Goal: Obtain resource: Obtain resource

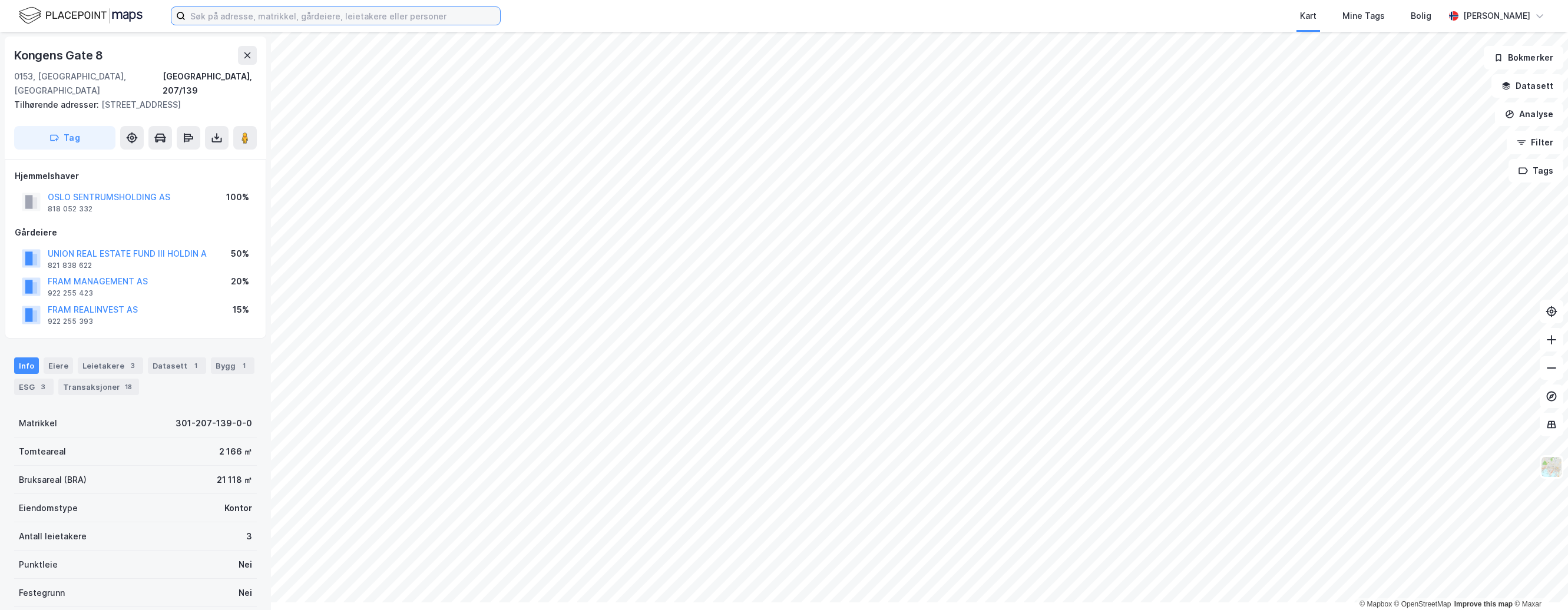
click at [290, 20] on input at bounding box center [343, 16] width 314 height 18
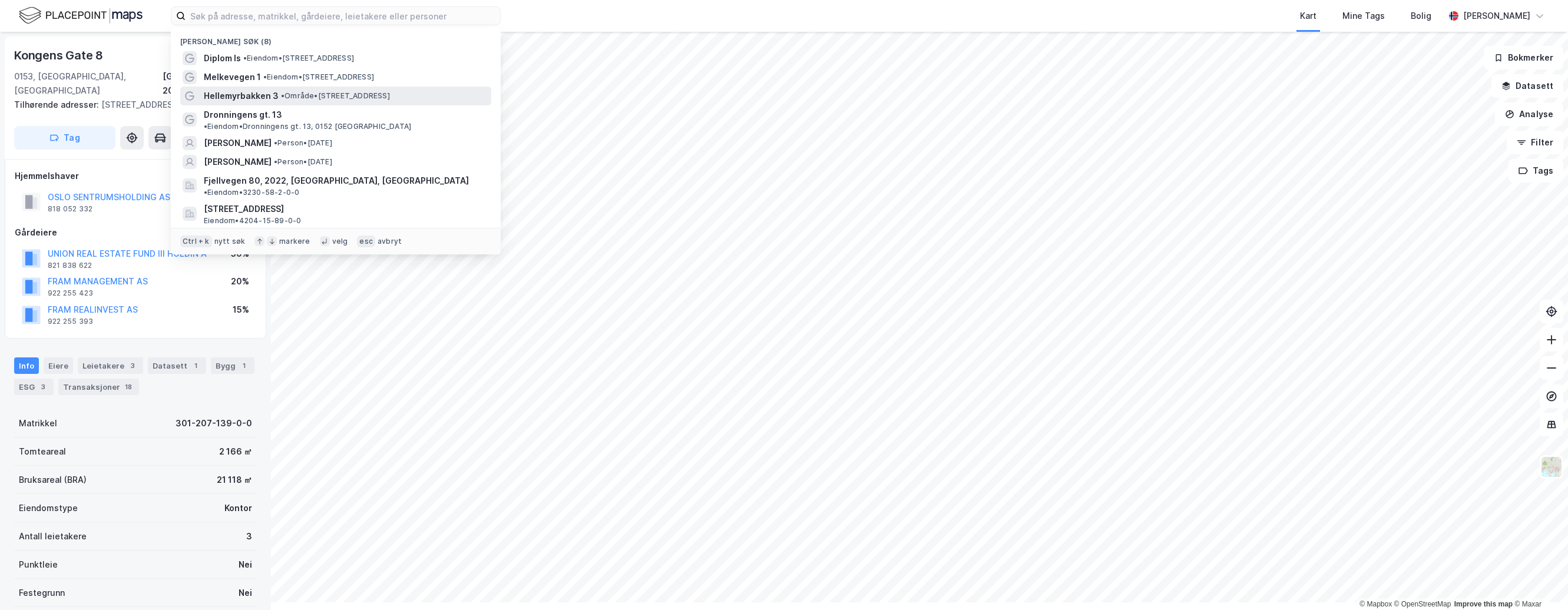
click at [279, 103] on span "Hellemyrbakken 3" at bounding box center [241, 96] width 75 height 14
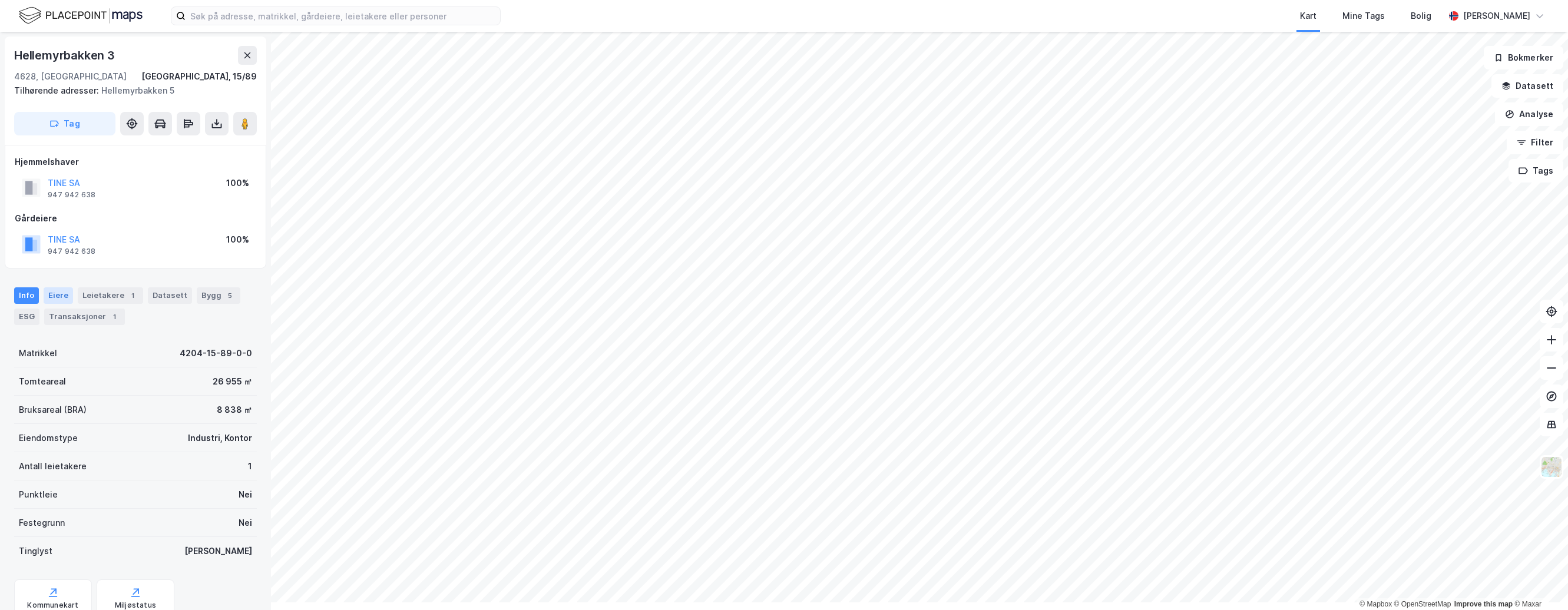
click at [70, 304] on div "Eiere" at bounding box center [58, 296] width 29 height 16
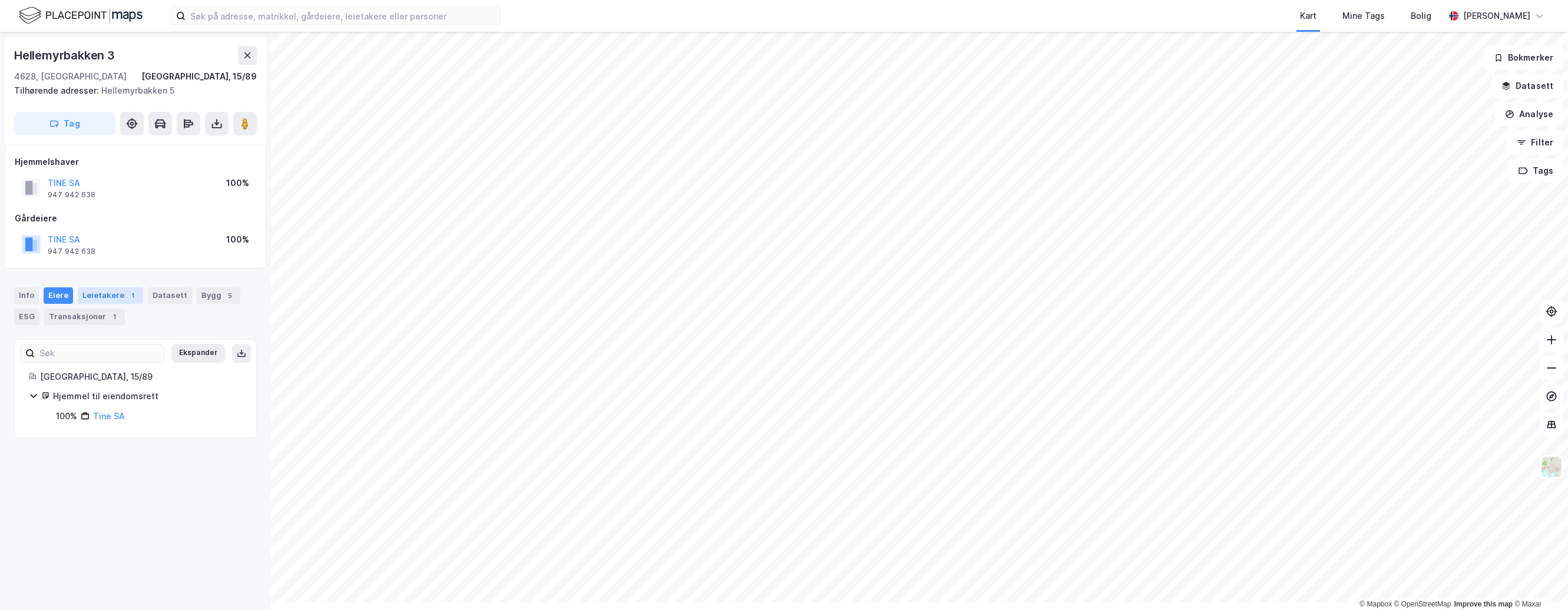
click at [143, 304] on div "Leietakere 1" at bounding box center [110, 296] width 65 height 16
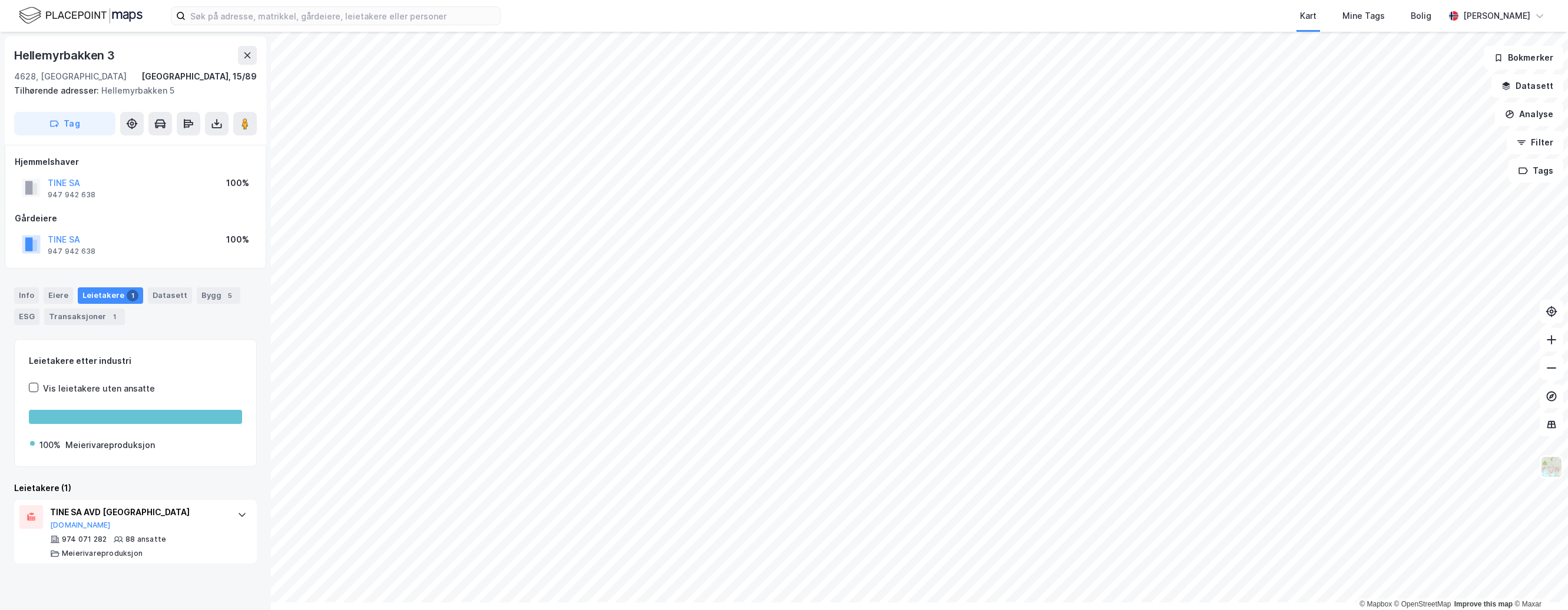
scroll to position [111, 0]
click at [192, 288] on div "Datasett" at bounding box center [170, 296] width 44 height 16
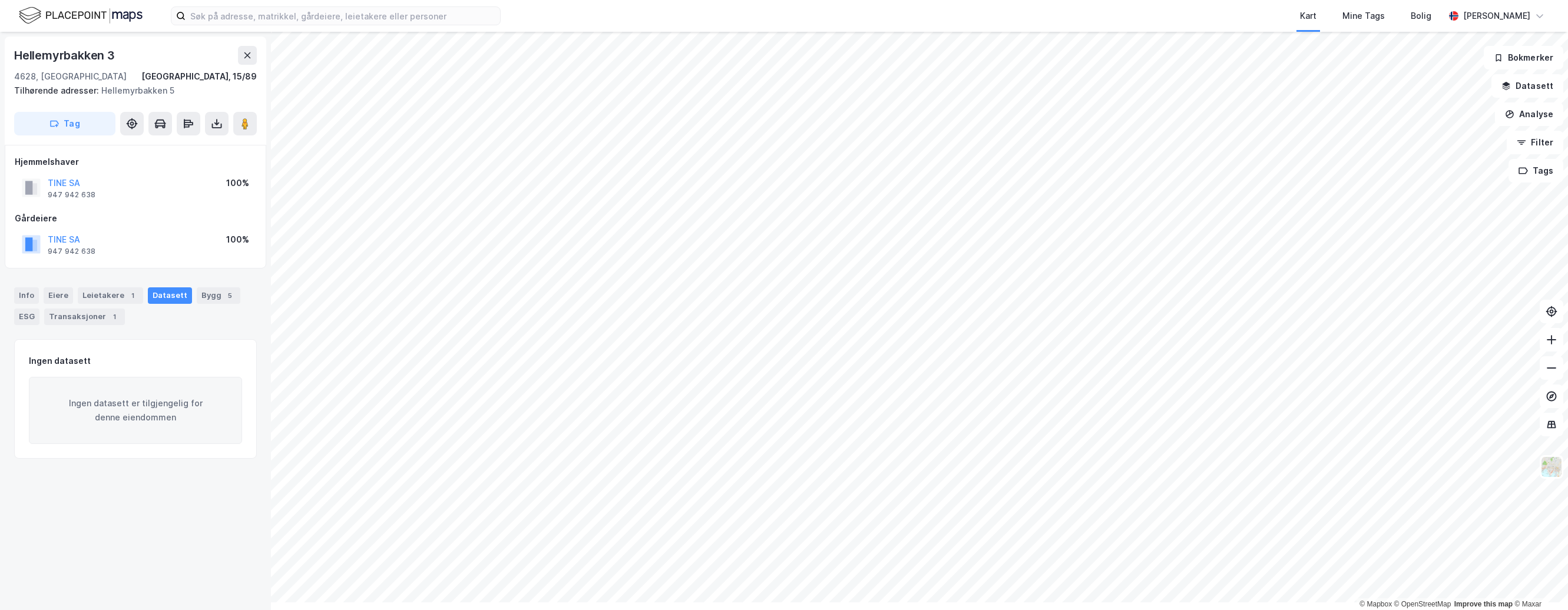
click at [92, 190] on div "TINE SA" at bounding box center [71, 183] width 48 height 14
click at [0, 0] on button "TINE SA" at bounding box center [0, 0] width 0 height 0
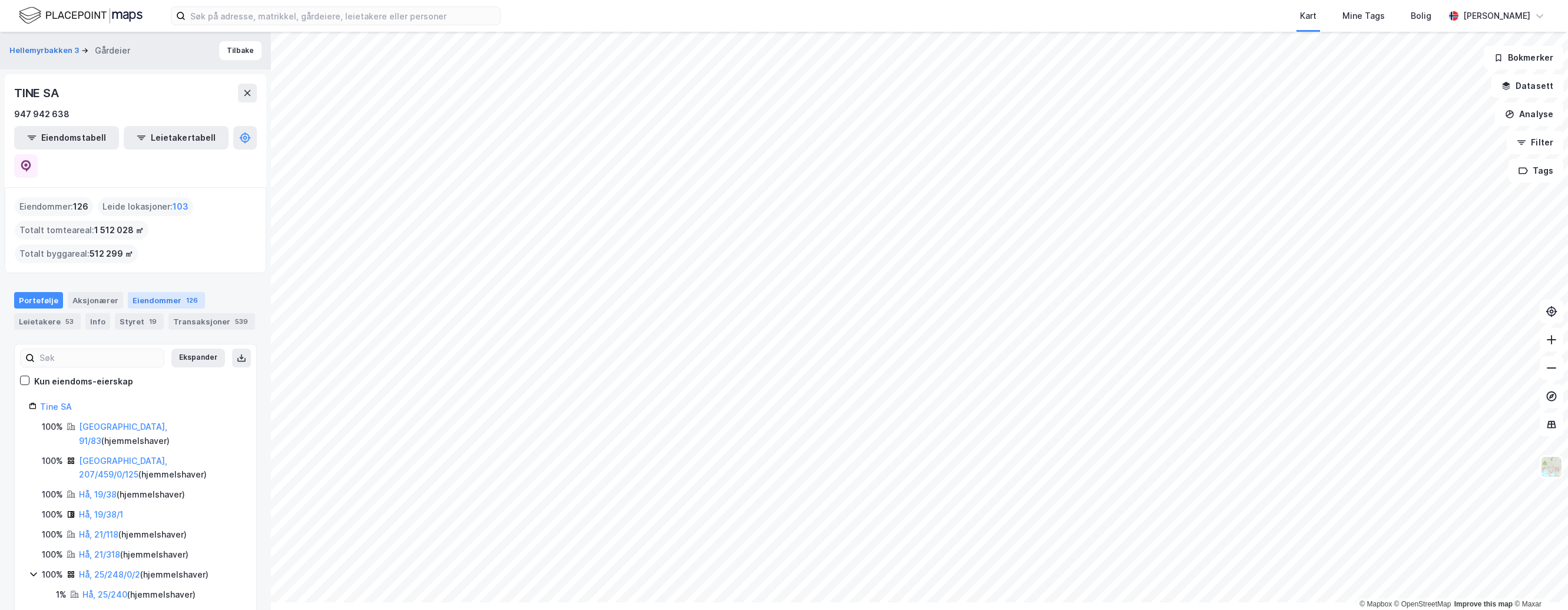
click at [195, 308] on div "Eiendommer 126" at bounding box center [167, 300] width 77 height 16
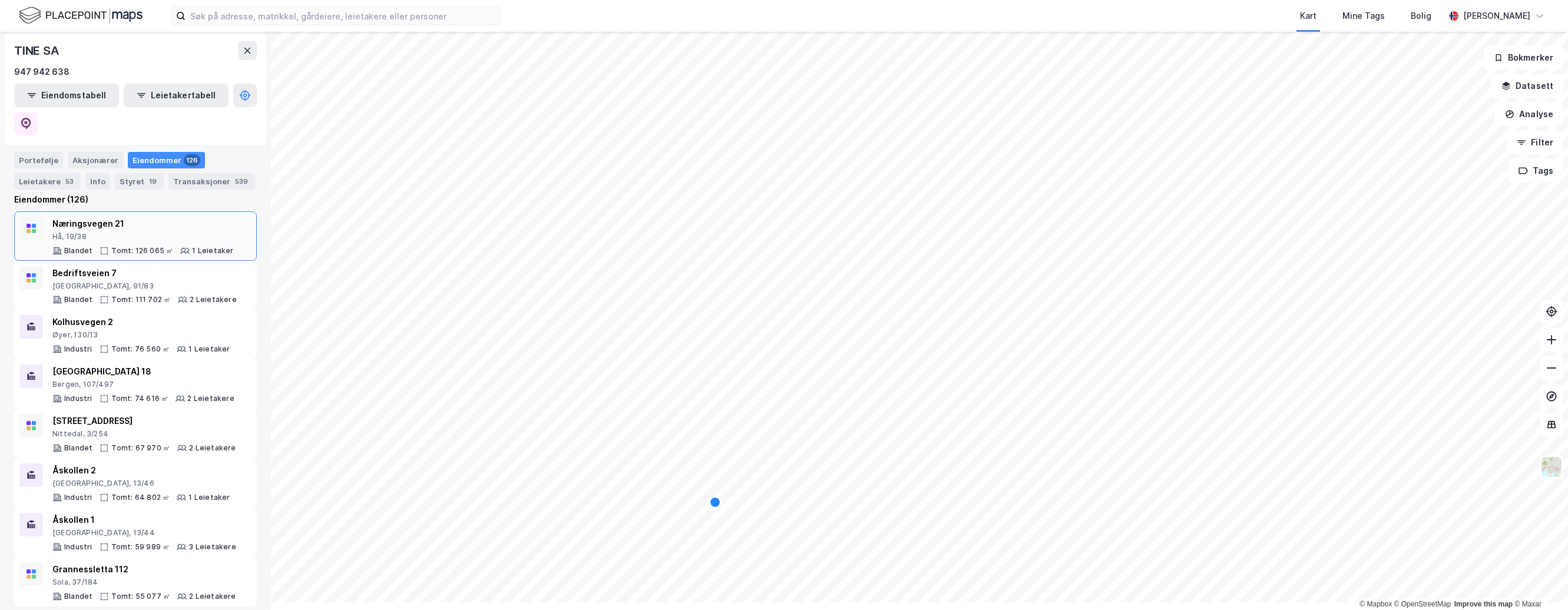
scroll to position [118, 0]
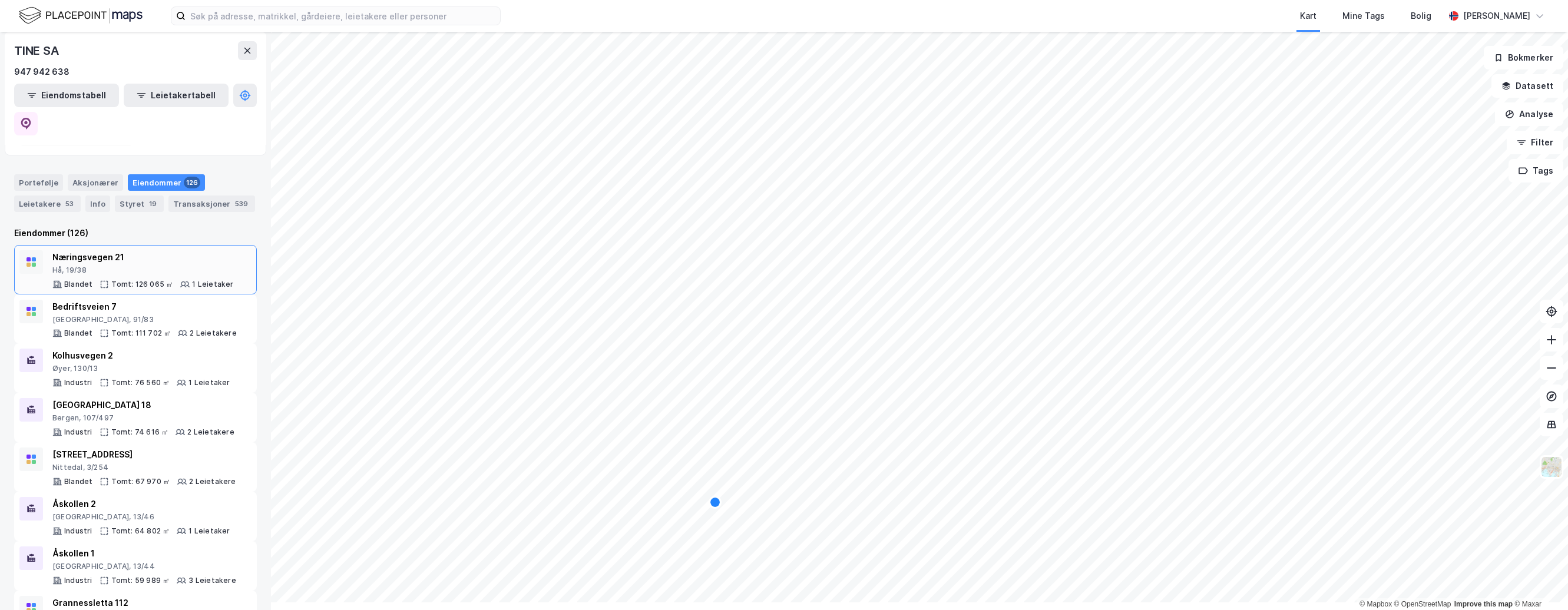
click at [122, 264] on div "Næringsvegen 21" at bounding box center [143, 257] width 181 height 14
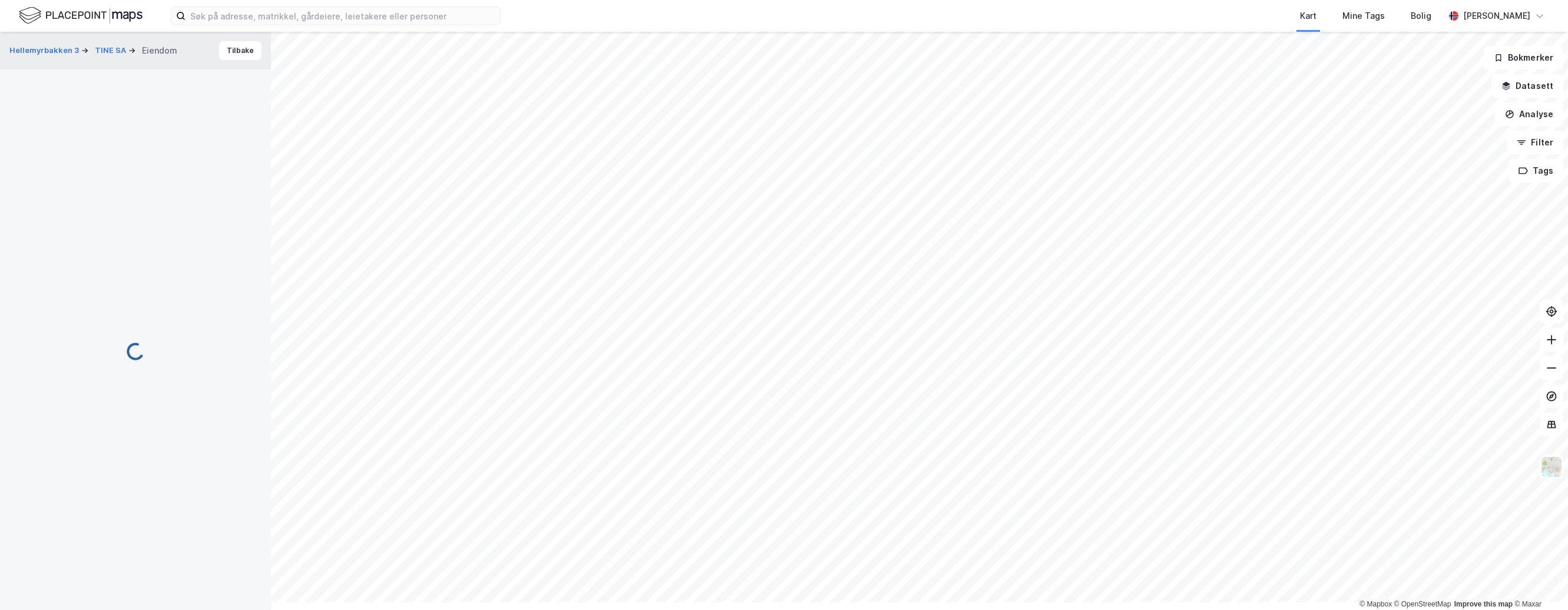
scroll to position [8, 0]
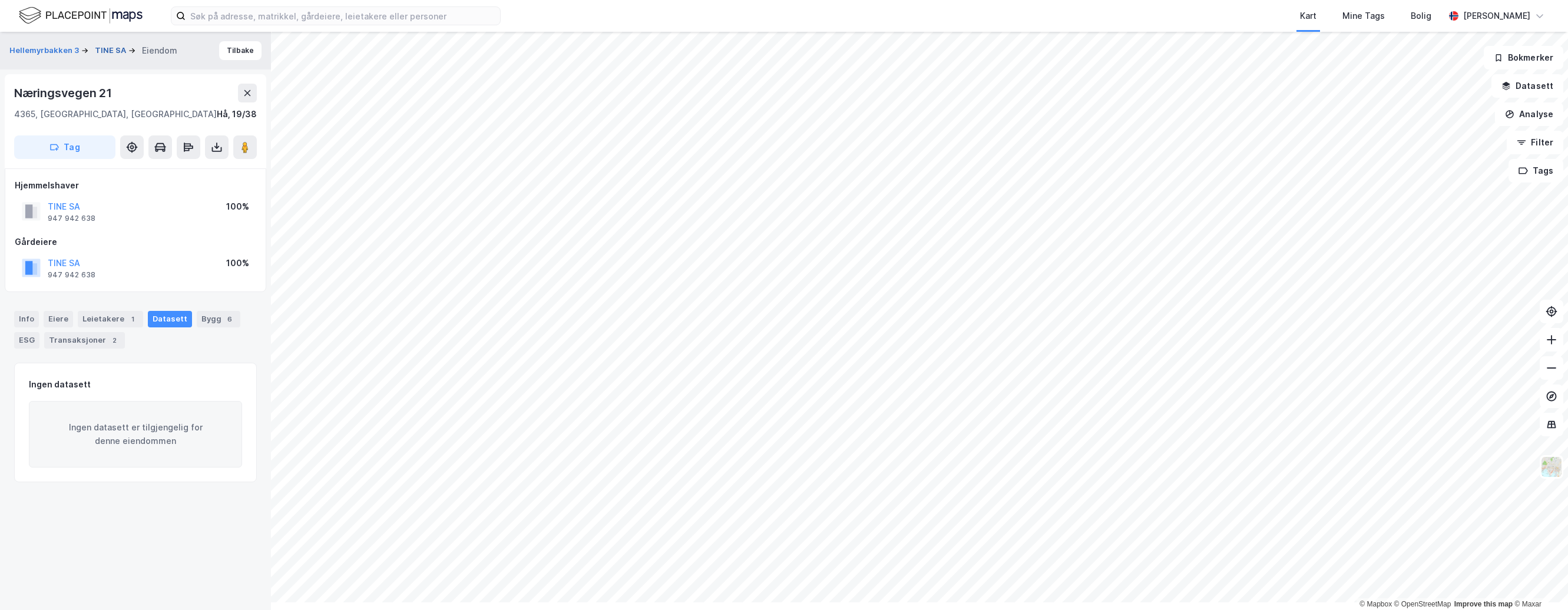
click at [129, 52] on button "TINE SA" at bounding box center [112, 51] width 34 height 12
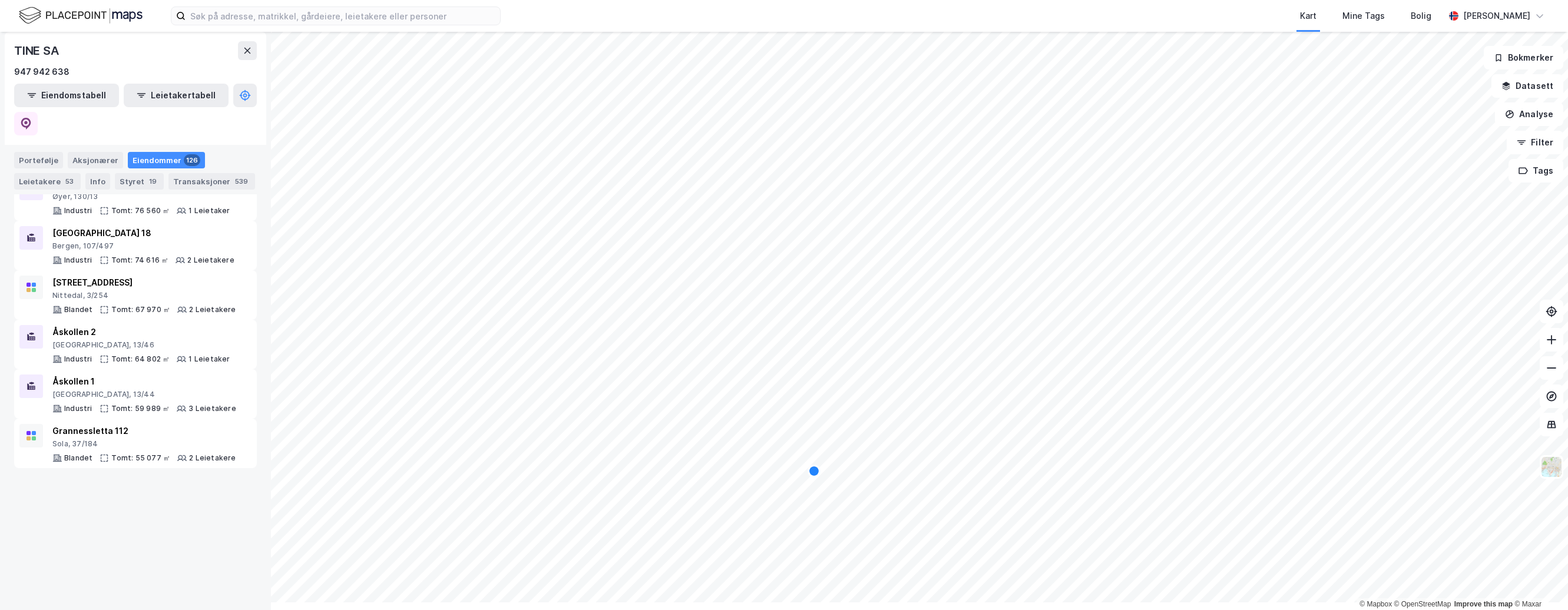
scroll to position [295, 0]
click at [59, 189] on div "Leietakere 53" at bounding box center [47, 181] width 67 height 16
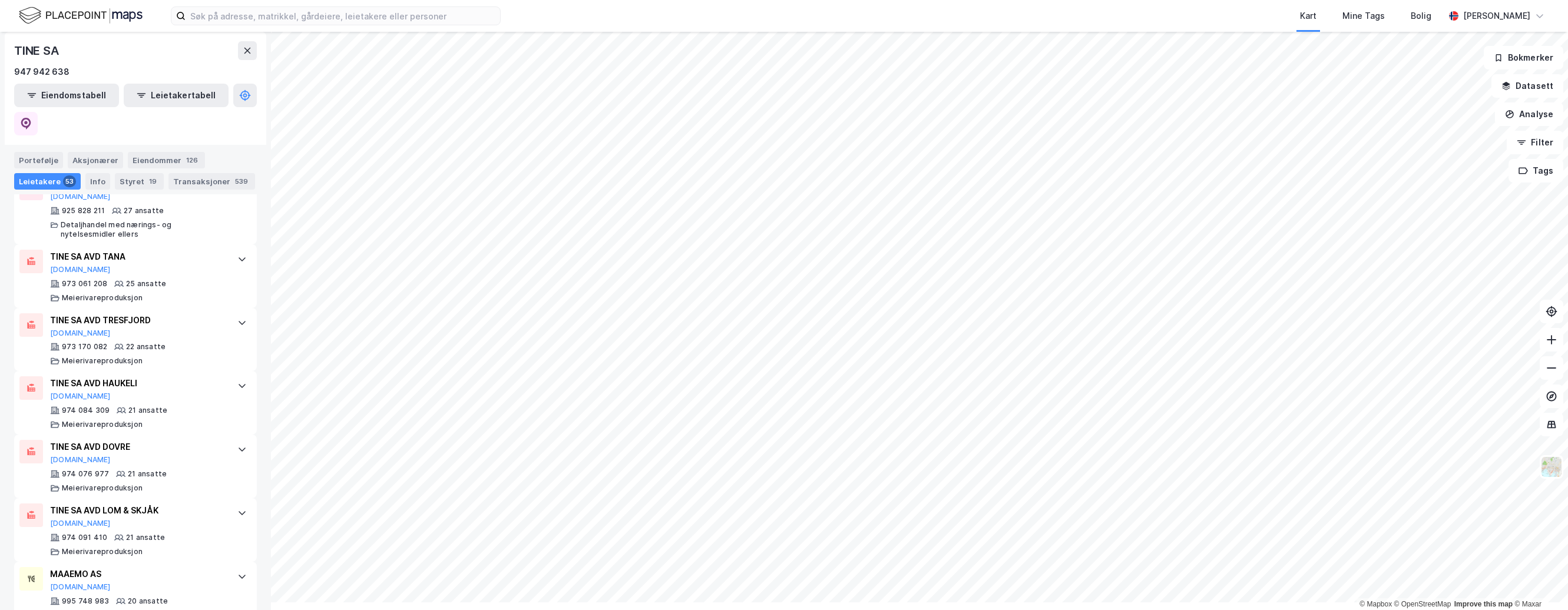
scroll to position [2540, 0]
click at [120, 196] on div "ANNIS OSLOBUKTA AS" at bounding box center [138, 188] width 176 height 14
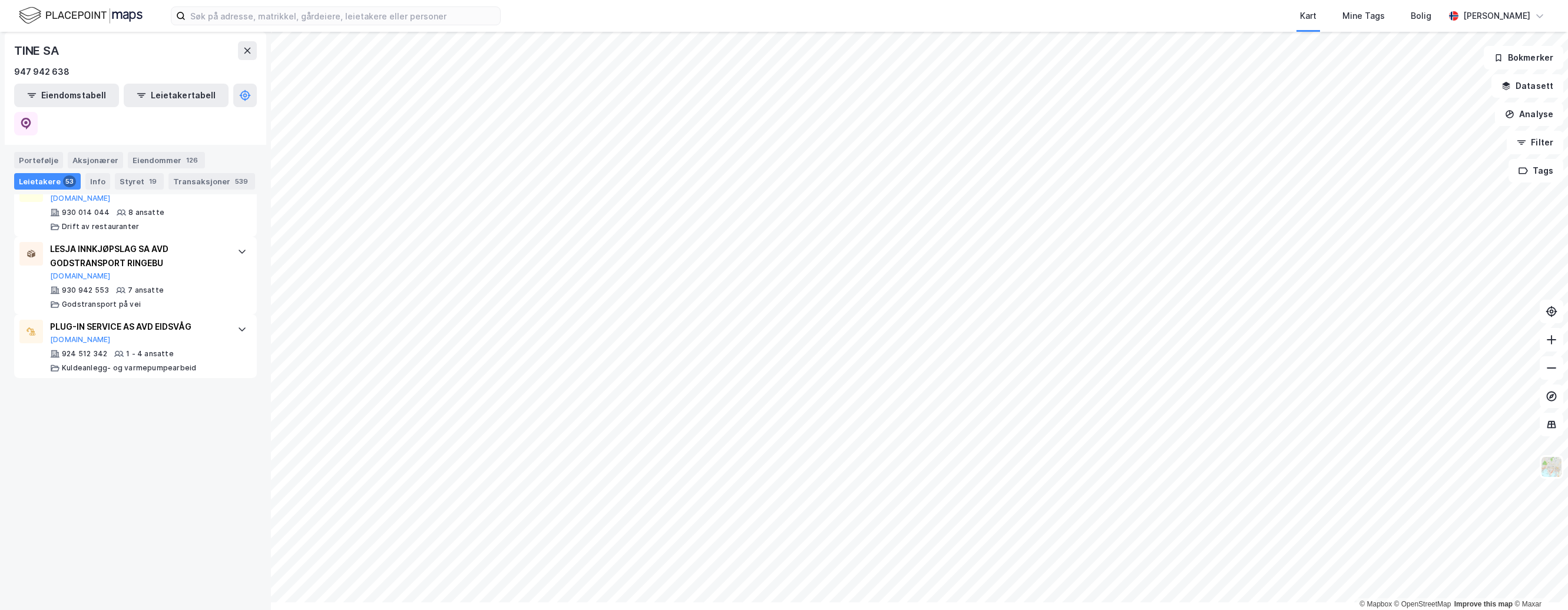
scroll to position [4365, 0]
click at [92, 188] on div "ZIJO AS" at bounding box center [138, 181] width 176 height 14
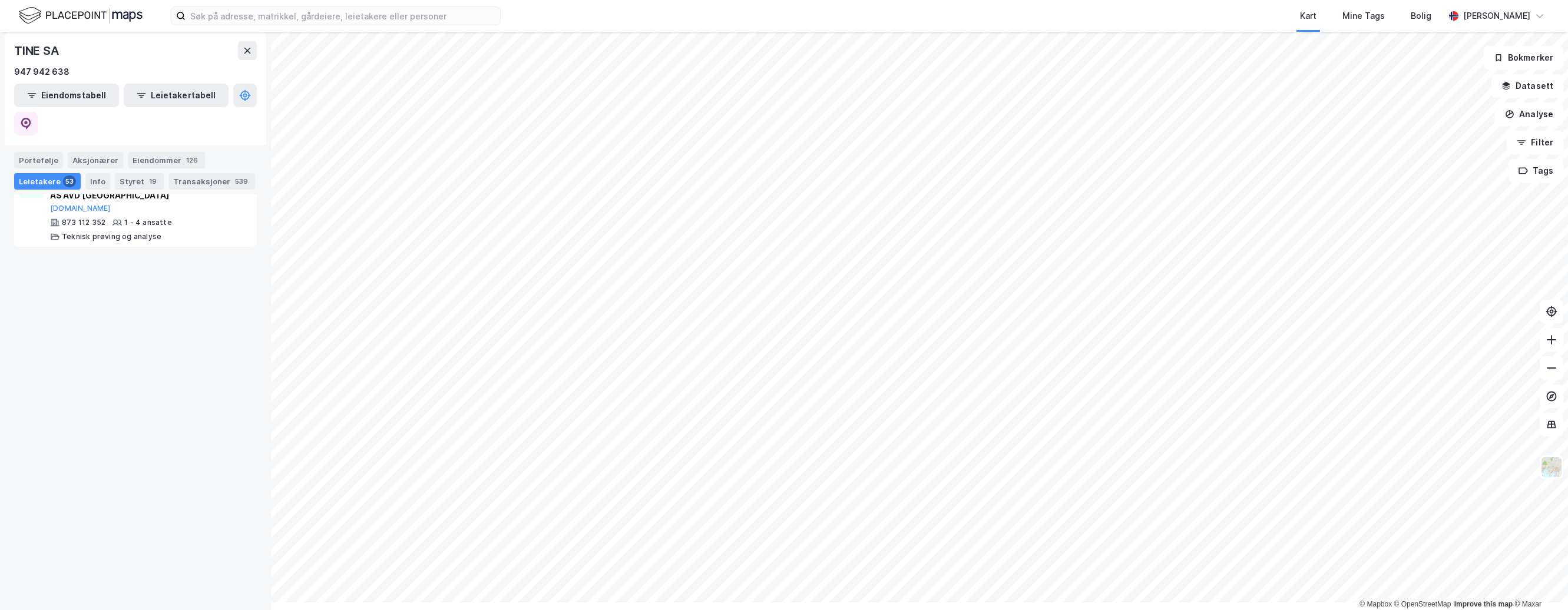
scroll to position [5778, 0]
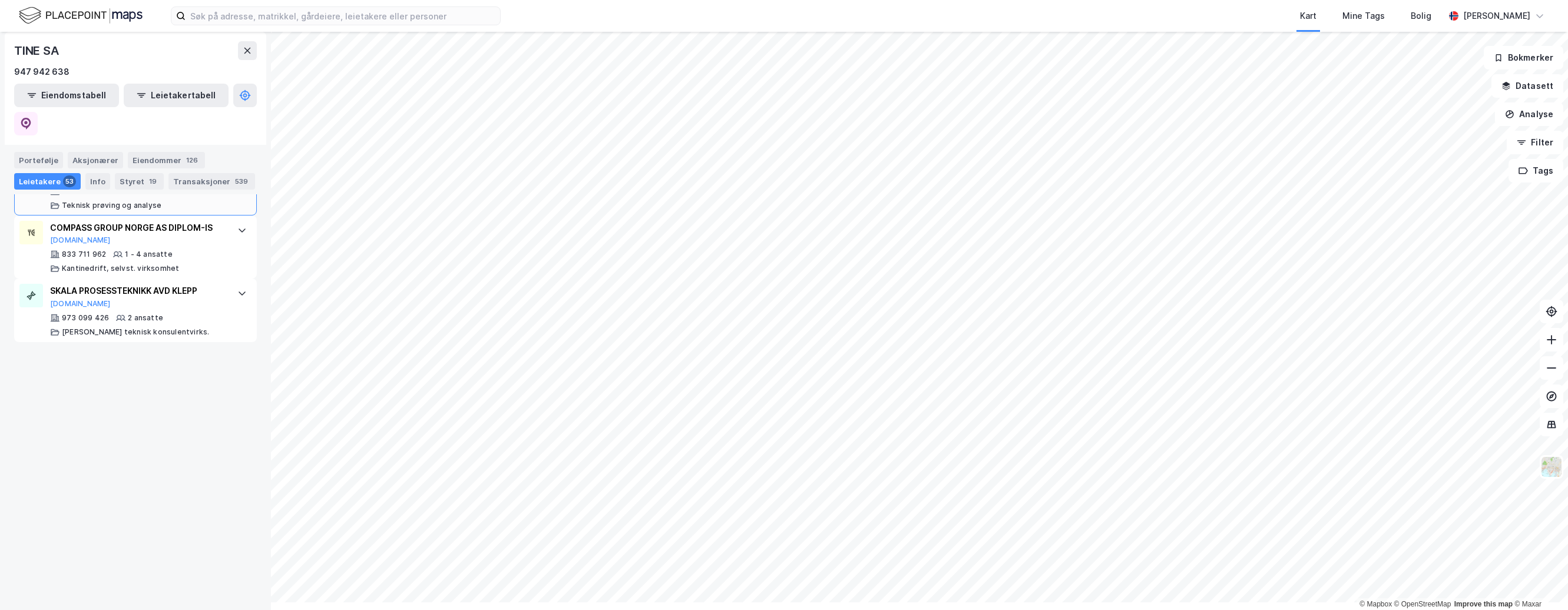
scroll to position [5883, 0]
click at [128, 298] on div "SKALA PROSESSTEKNIKK AVD KLEPP" at bounding box center [138, 291] width 176 height 14
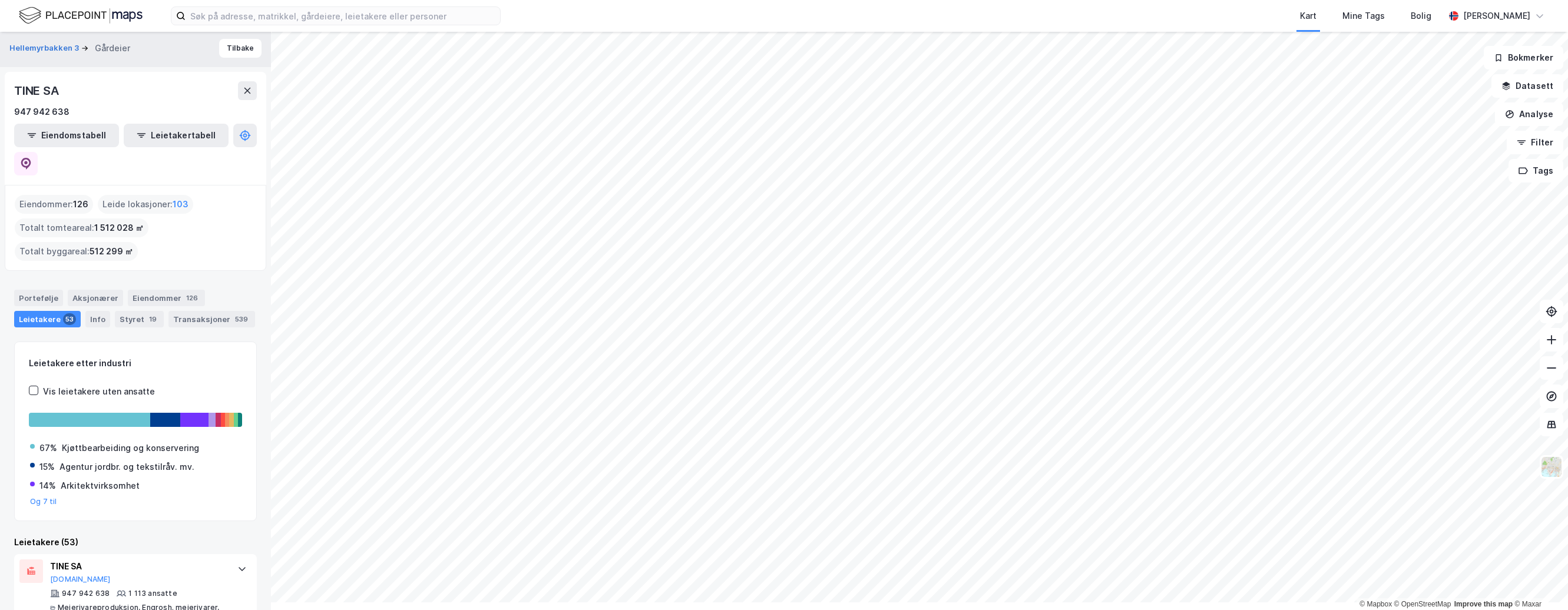
scroll to position [0, 0]
click at [69, 149] on button "Eiendomstabell" at bounding box center [66, 137] width 105 height 23
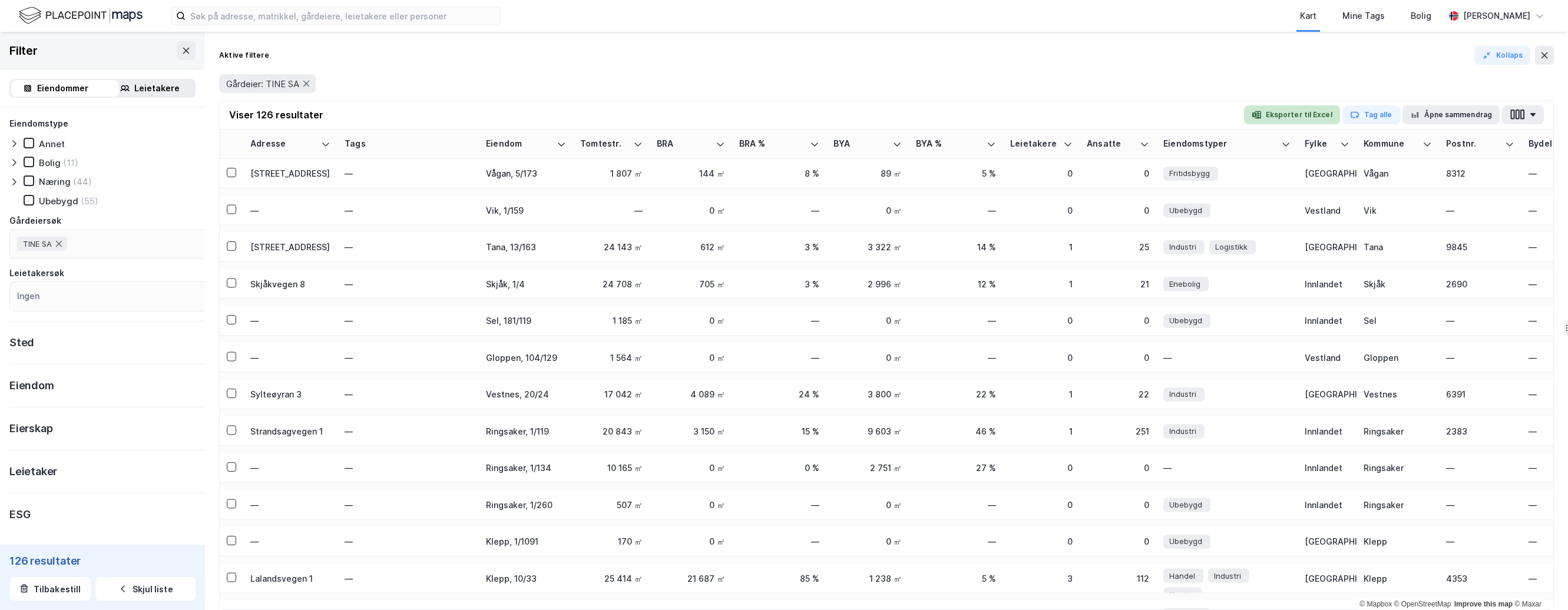
click at [1287, 124] on button "Eksporter til Excel" at bounding box center [1292, 115] width 96 height 19
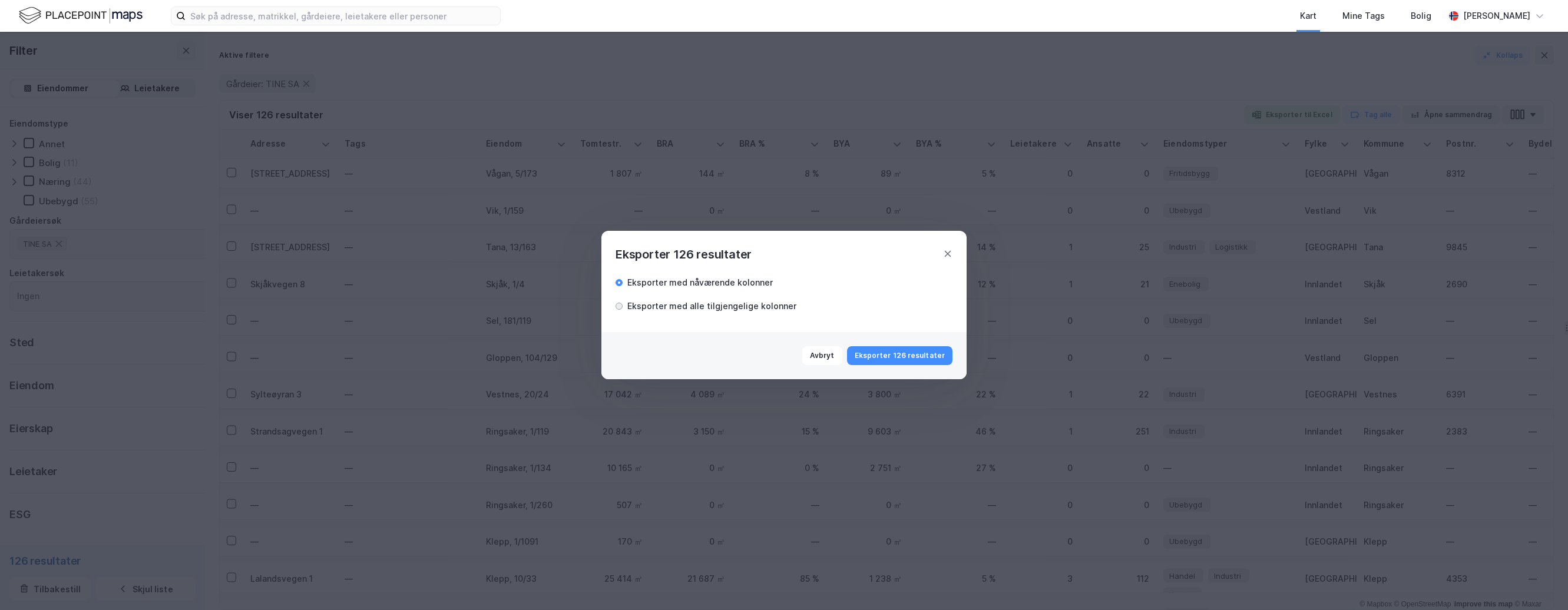
click at [615, 305] on div at bounding box center [619, 306] width 7 height 7
click at [924, 365] on button "Eksporter 126 resultater" at bounding box center [900, 356] width 105 height 19
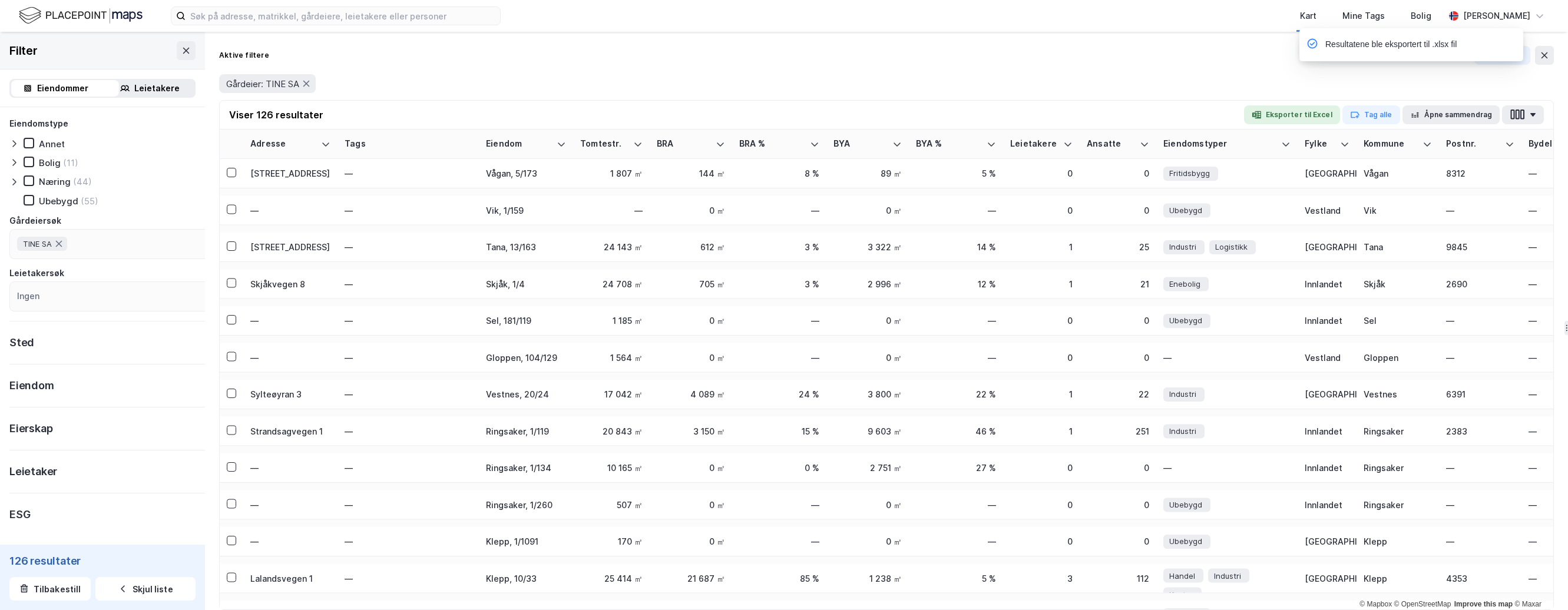
click at [1072, 65] on div "Aktive filtere Kollaps" at bounding box center [887, 56] width 1335 height 19
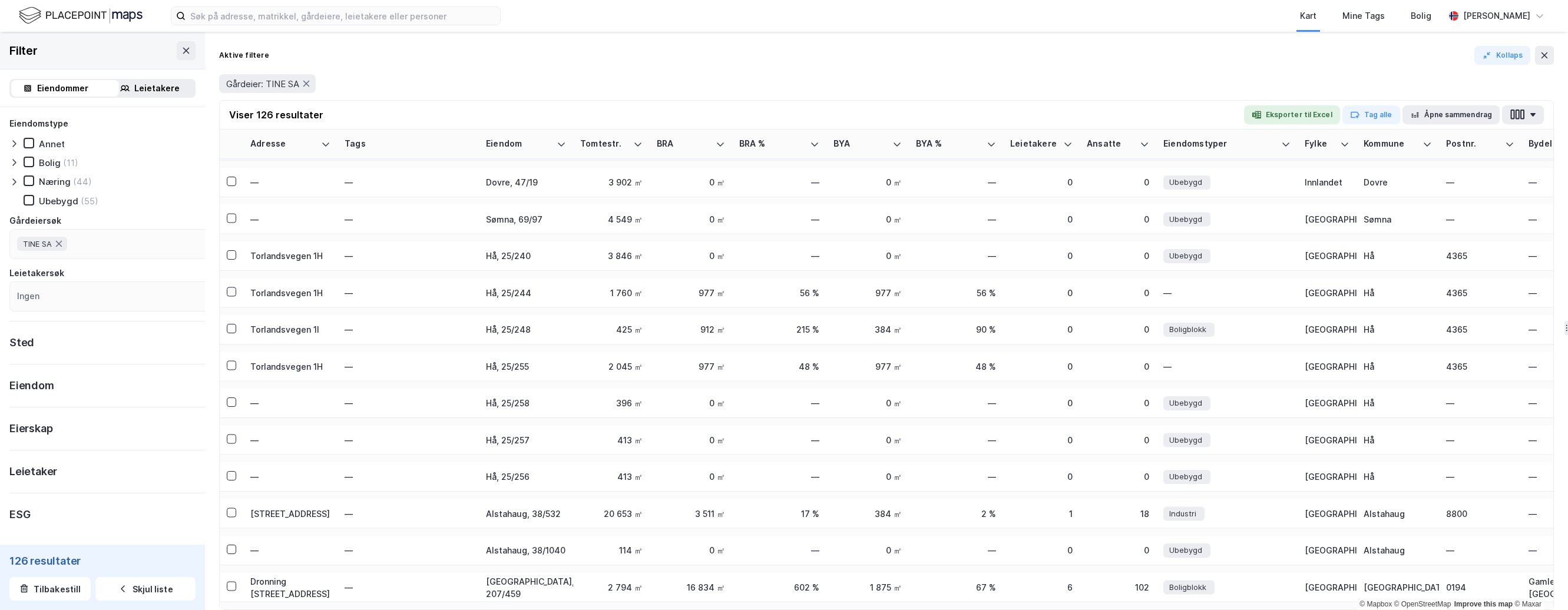
scroll to position [4226, 0]
